Goal: Transaction & Acquisition: Book appointment/travel/reservation

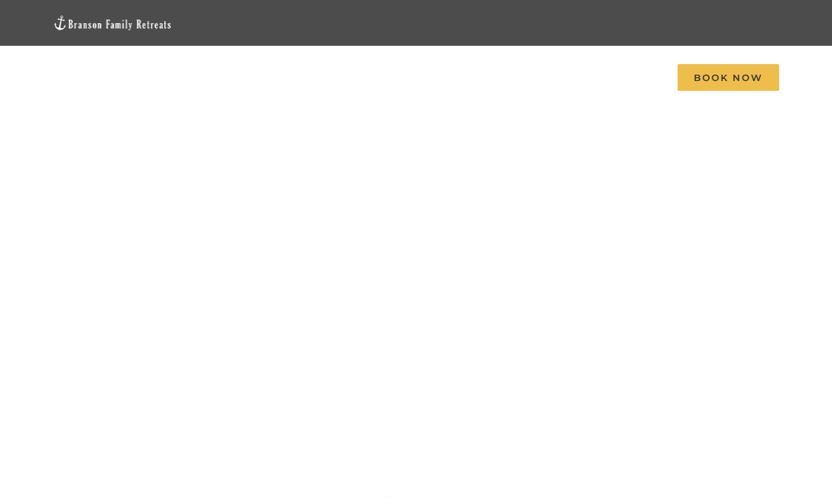
scroll to position [59, 0]
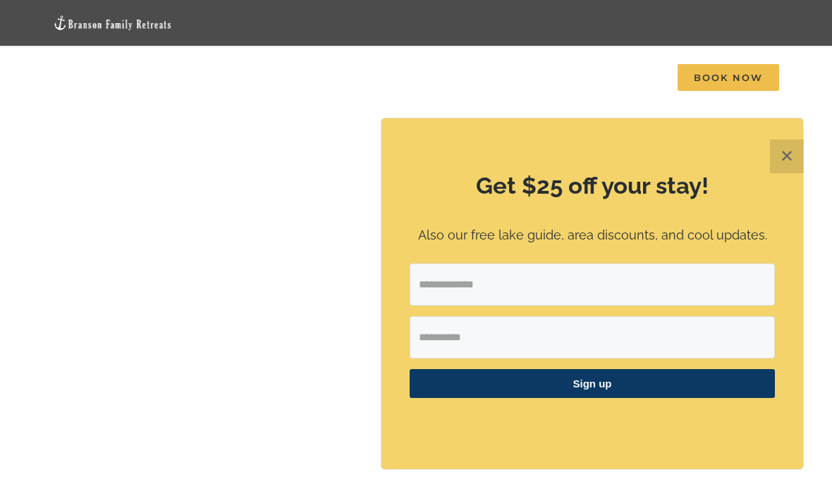
click at [783, 173] on button "✕" at bounding box center [787, 157] width 34 height 34
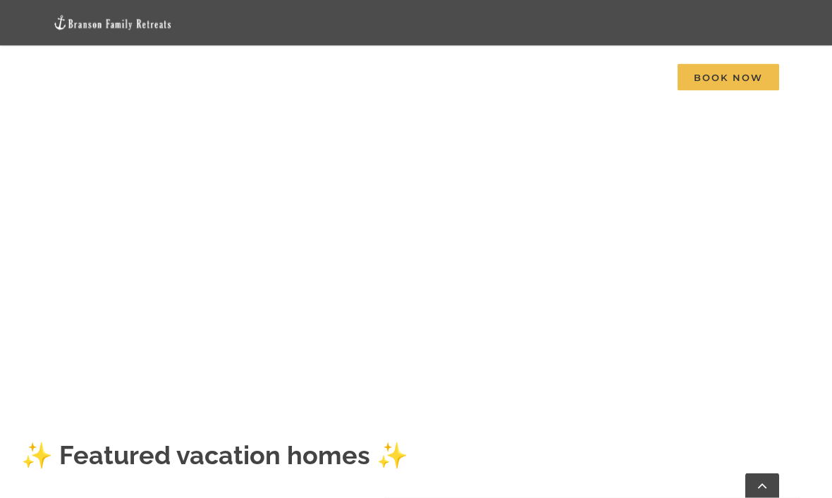
scroll to position [157, 0]
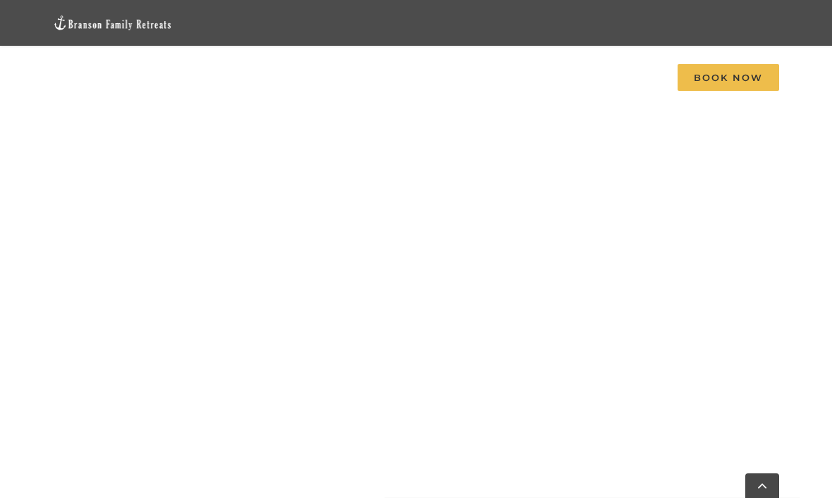
scroll to position [1007, 0]
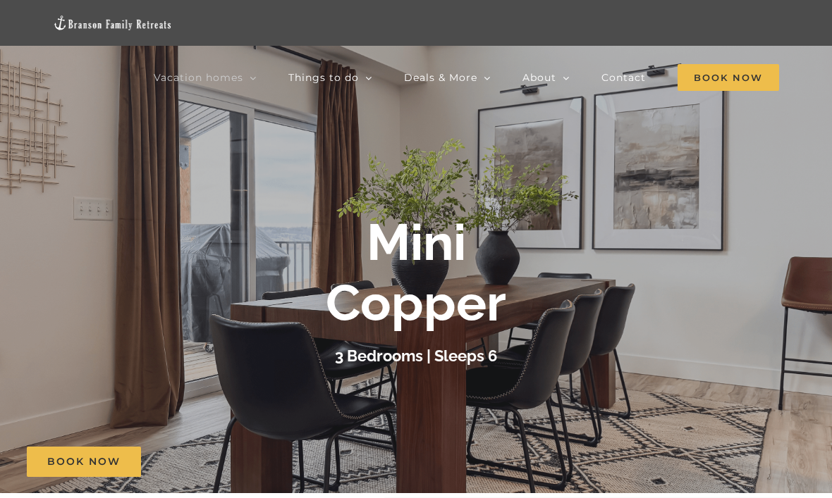
scroll to position [47, 0]
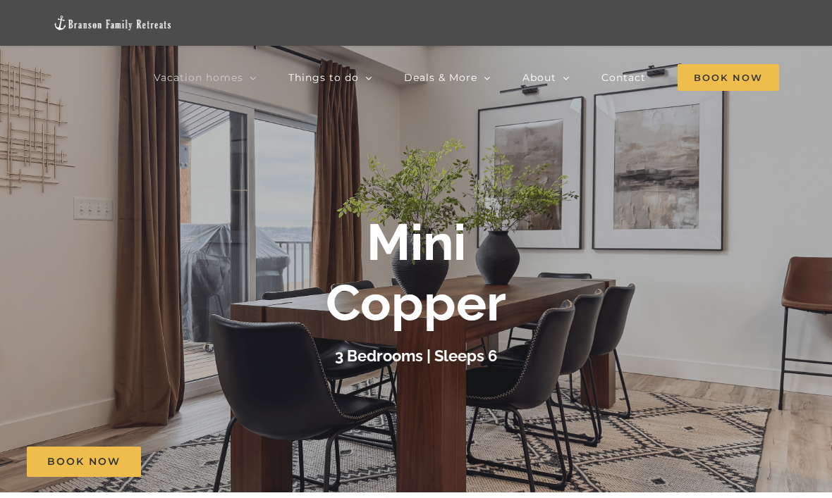
click at [654, 360] on div "3 Bedrooms | Sleeps 6" at bounding box center [416, 356] width 564 height 25
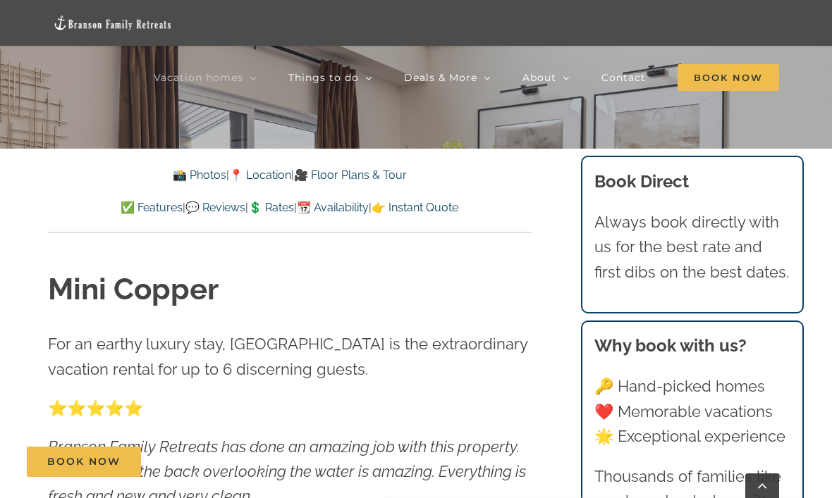
scroll to position [381, 0]
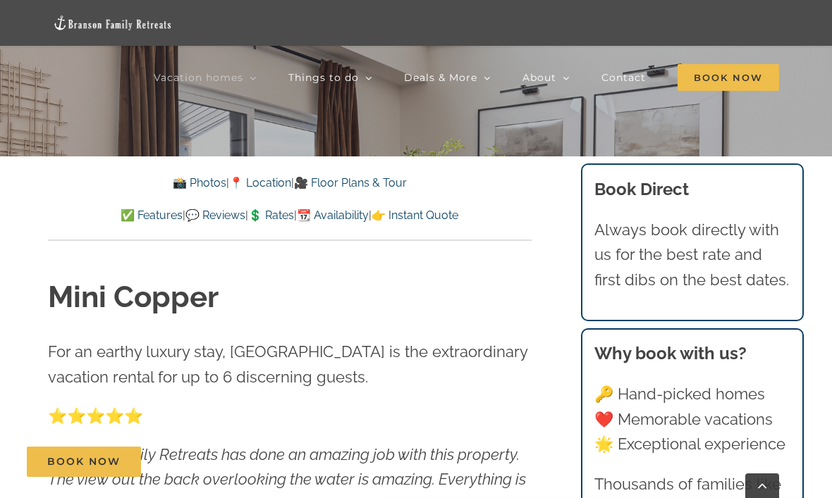
click at [392, 188] on link "🎥 Floor Plans & Tour" at bounding box center [350, 182] width 113 height 13
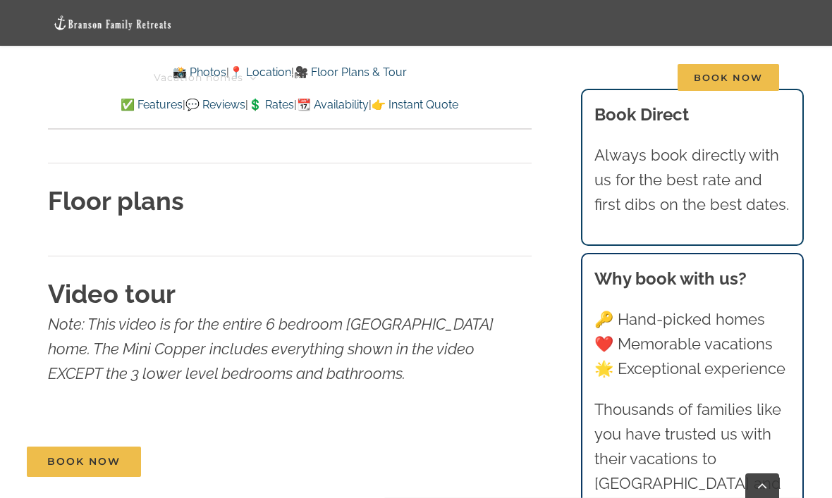
scroll to position [3965, 0]
click at [267, 105] on link "💲 Rates" at bounding box center [271, 104] width 46 height 13
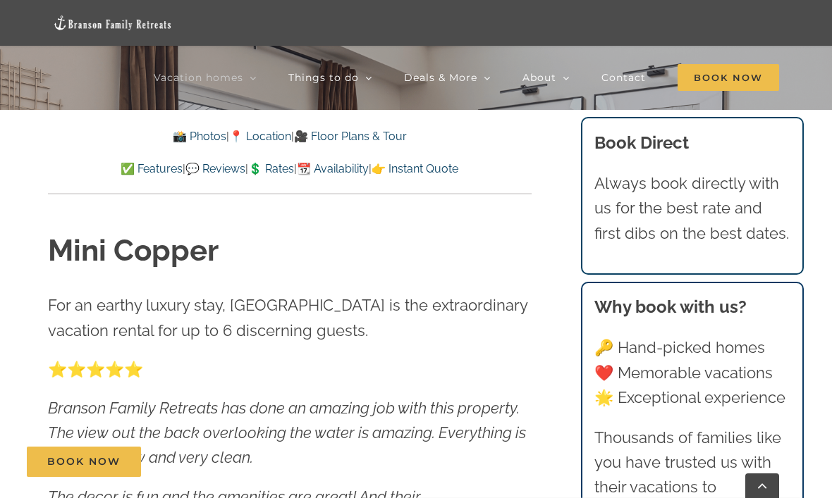
scroll to position [430, 0]
click at [369, 172] on link "📆 Availability" at bounding box center [333, 167] width 72 height 13
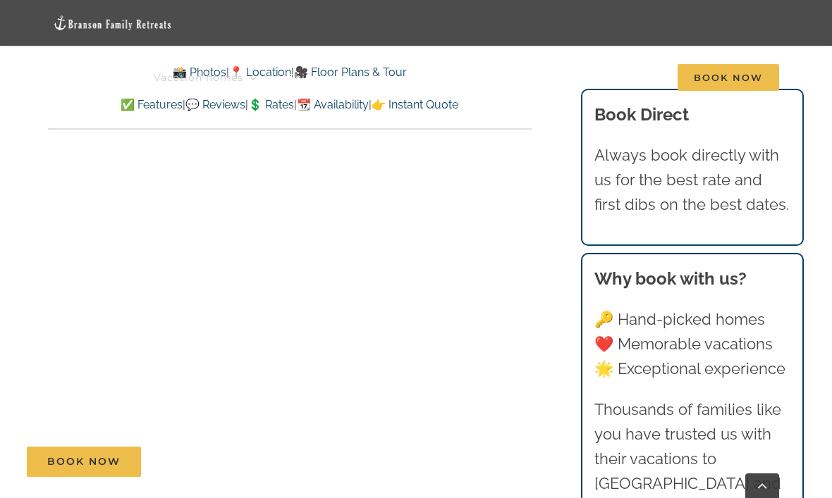
scroll to position [7089, 0]
click at [282, 106] on link "💲 Rates" at bounding box center [271, 104] width 46 height 13
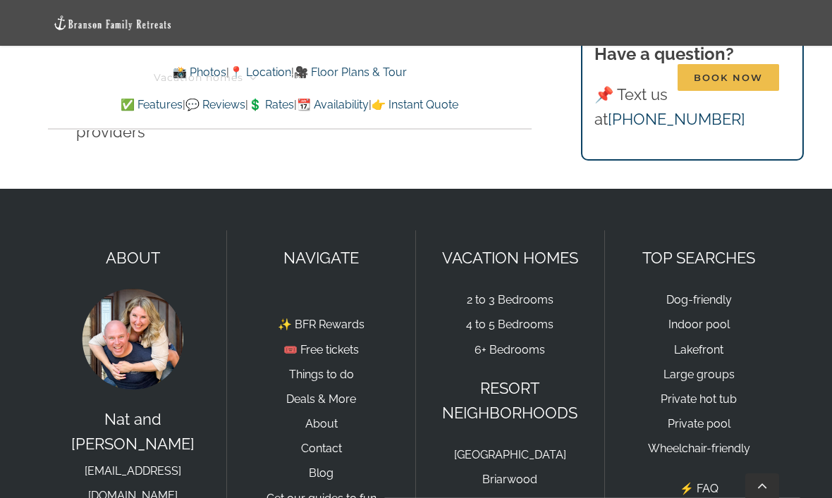
scroll to position [9411, 0]
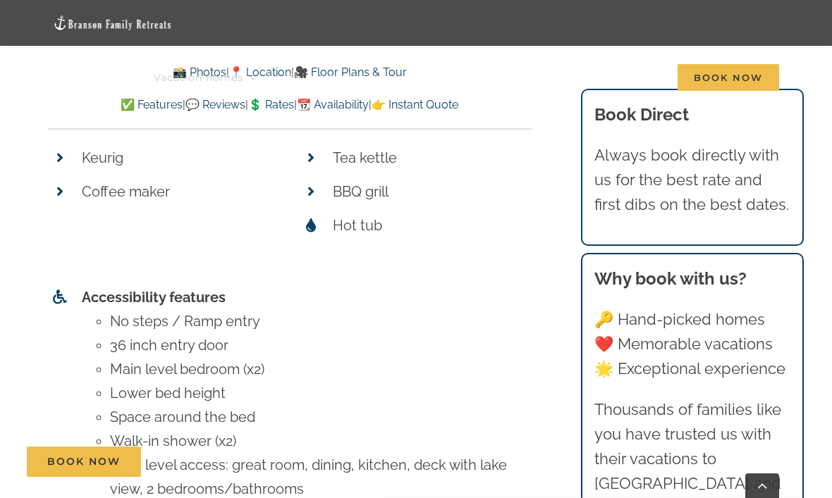
click at [458, 104] on link "👉 Instant Quote" at bounding box center [415, 104] width 87 height 13
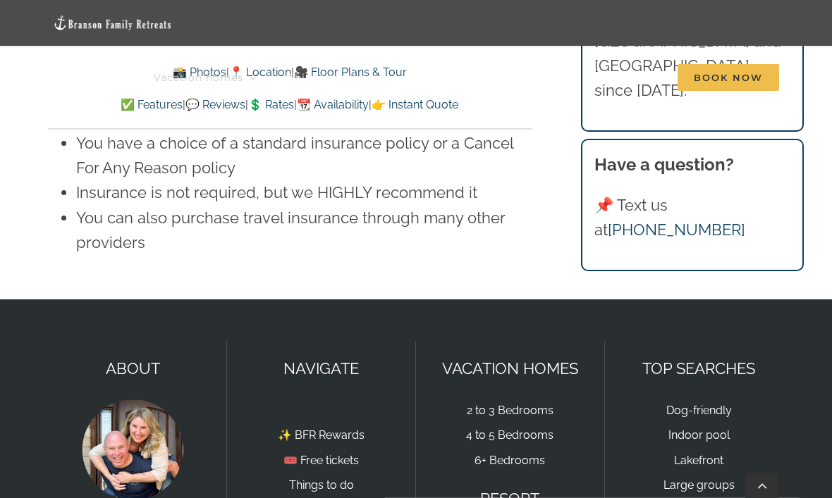
scroll to position [9275, 0]
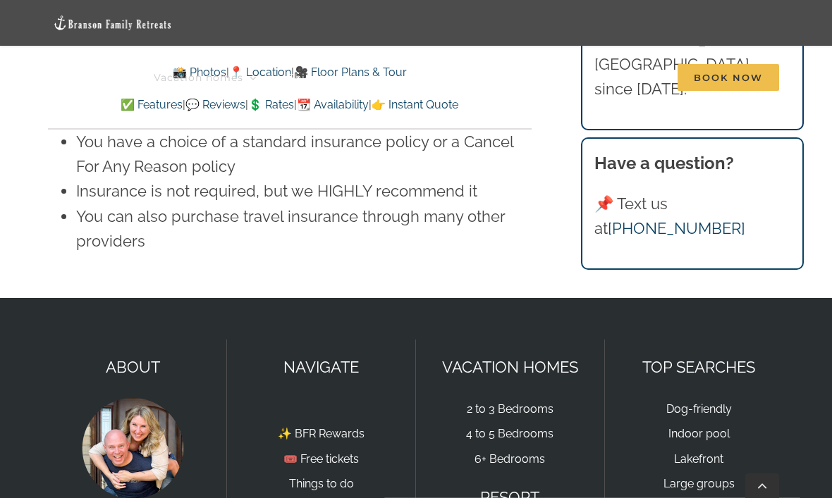
click at [522, 403] on link "2 to 3 Bedrooms" at bounding box center [510, 409] width 87 height 13
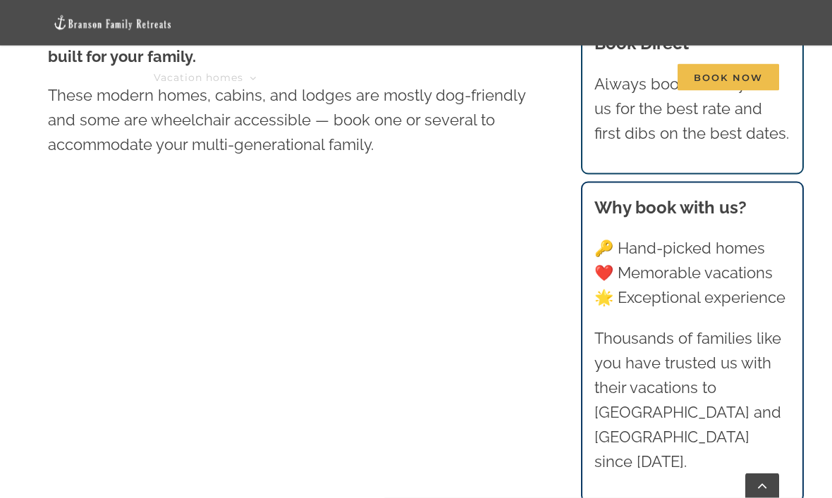
scroll to position [670, 0]
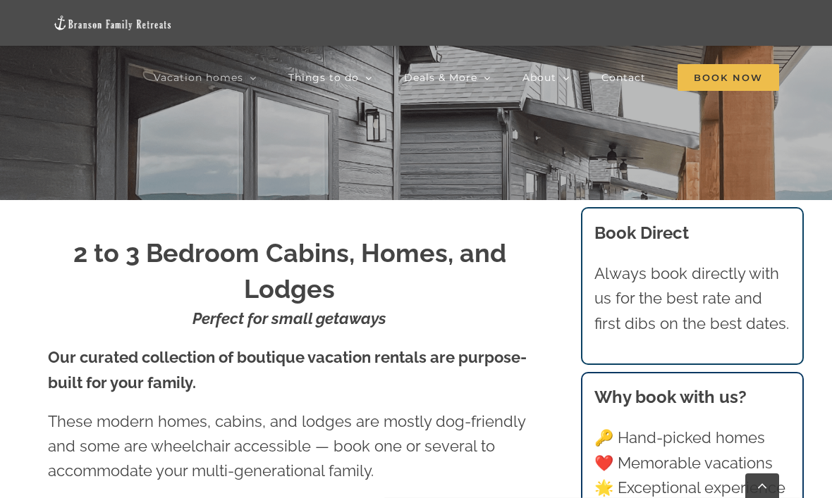
scroll to position [0, 0]
